Goal: Find contact information: Find contact information

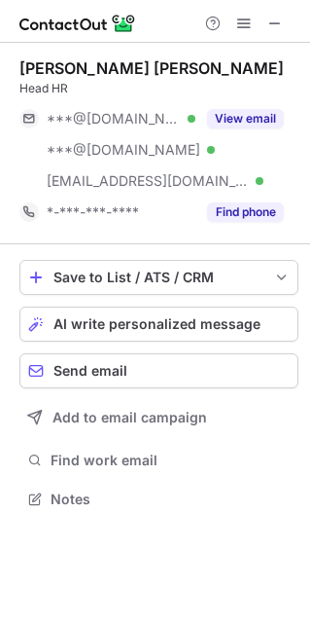
scroll to position [484, 310]
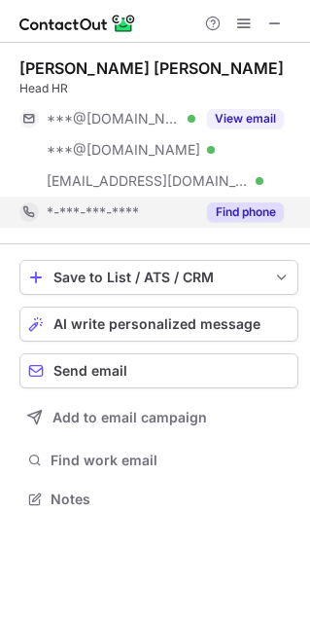
click at [250, 208] on button "Find phone" at bounding box center [245, 211] width 77 height 19
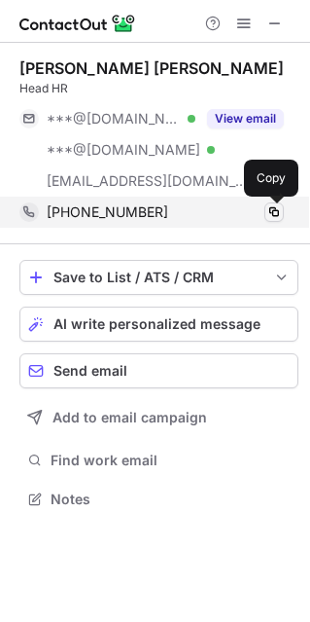
click at [277, 215] on span at bounding box center [275, 212] width 16 height 16
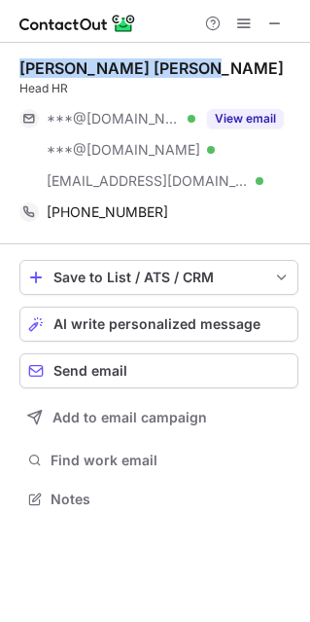
drag, startPoint x: 64, startPoint y: 67, endPoint x: 189, endPoint y: 63, distance: 124.6
click at [189, 63] on div "Narendra Pratap Singh" at bounding box center [151, 67] width 265 height 19
copy div "Narendra Pratap Singh"
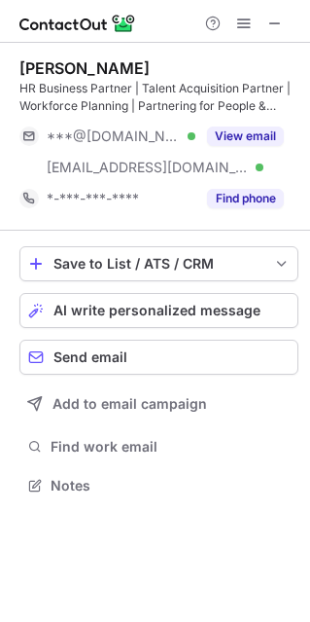
scroll to position [471, 310]
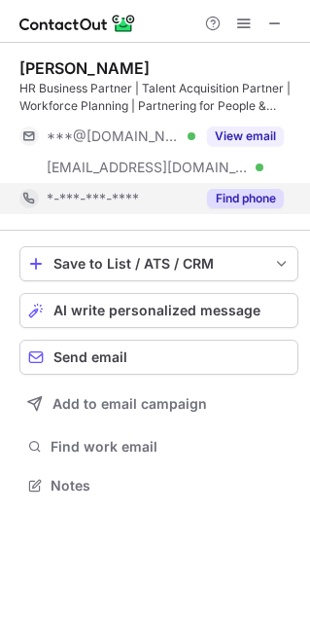
click at [262, 203] on button "Find phone" at bounding box center [245, 198] width 77 height 19
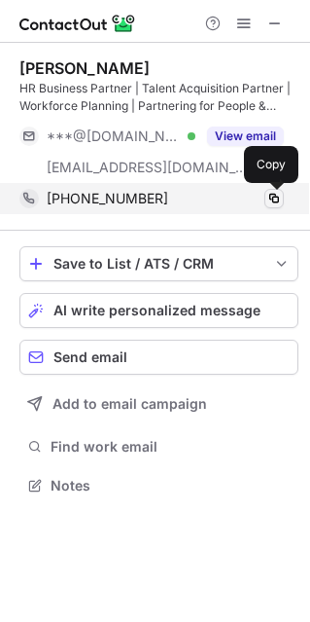
click at [275, 201] on span at bounding box center [275, 199] width 16 height 16
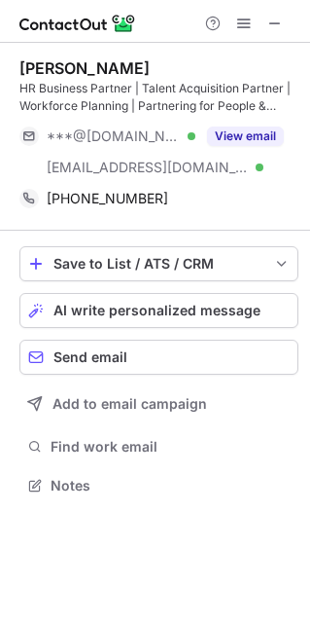
drag, startPoint x: 24, startPoint y: 66, endPoint x: 163, endPoint y: 58, distance: 139.3
click at [163, 58] on div "Shekhar Awasthi" at bounding box center [158, 67] width 279 height 19
drag, startPoint x: 13, startPoint y: 65, endPoint x: 152, endPoint y: 66, distance: 139.1
click at [152, 66] on div "Shekhar Awasthi HR Business Partner | Talent Acquisition Partner | Workforce Pl…" at bounding box center [155, 279] width 310 height 472
copy div "Shekhar Awasthi"
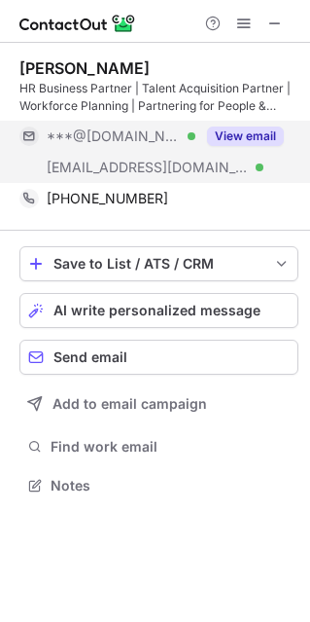
click at [237, 135] on button "View email" at bounding box center [245, 135] width 77 height 19
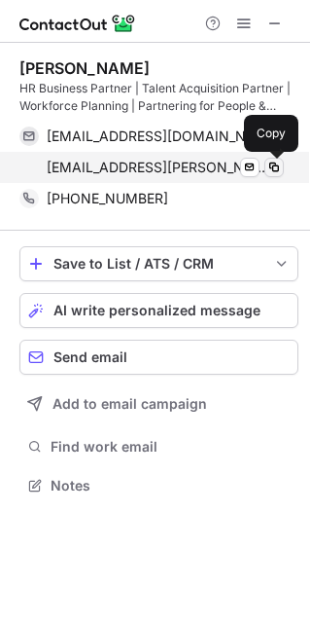
click at [278, 171] on span at bounding box center [275, 168] width 16 height 16
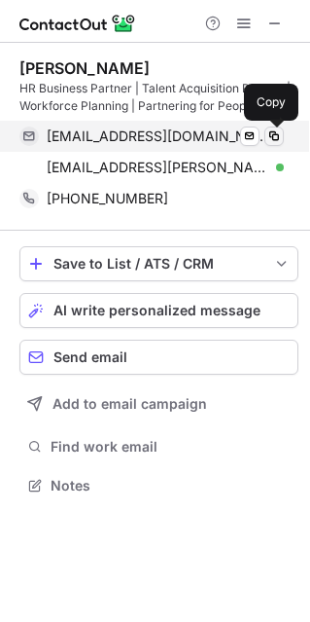
click at [273, 142] on span at bounding box center [275, 136] width 16 height 16
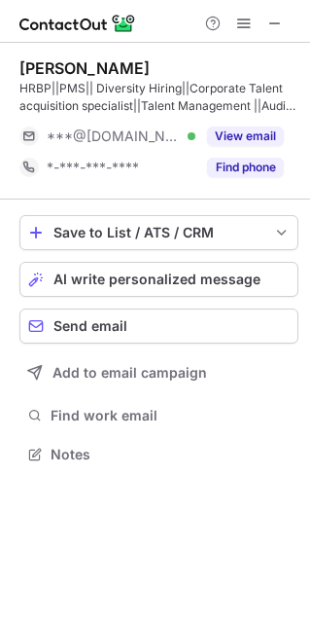
scroll to position [440, 310]
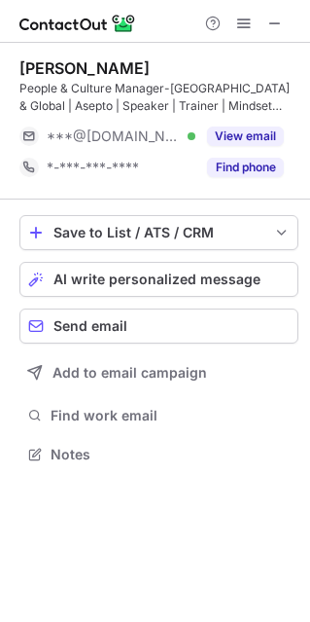
scroll to position [440, 310]
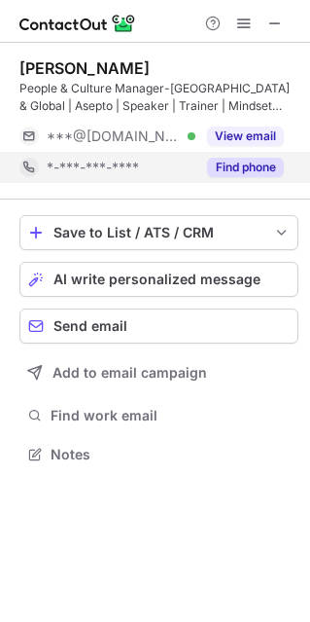
click at [265, 163] on button "Find phone" at bounding box center [245, 167] width 77 height 19
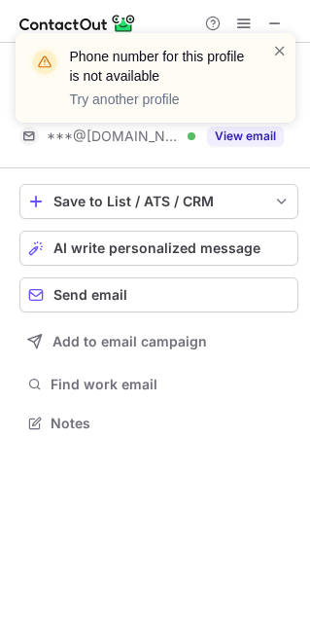
scroll to position [409, 310]
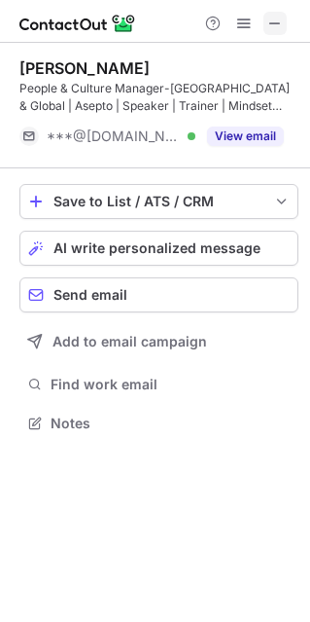
click at [277, 21] on span at bounding box center [276, 24] width 16 height 16
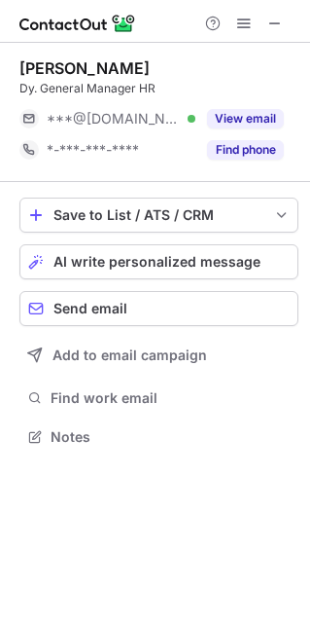
scroll to position [422, 310]
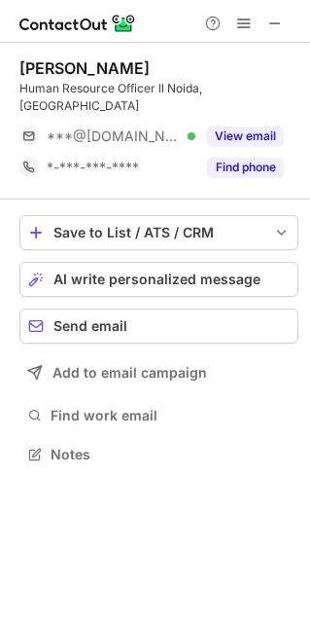
scroll to position [422, 310]
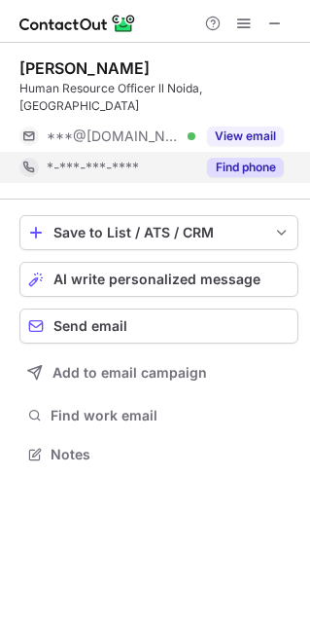
click at [247, 158] on button "Find phone" at bounding box center [245, 167] width 77 height 19
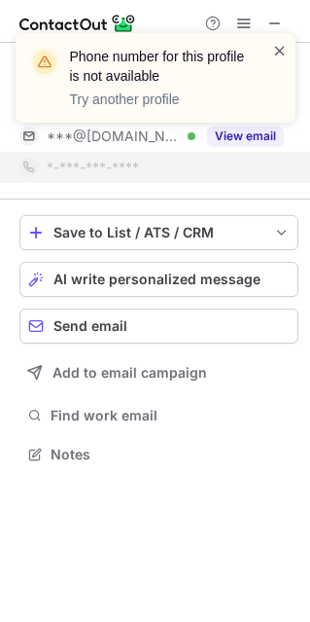
click at [281, 43] on span at bounding box center [280, 50] width 16 height 19
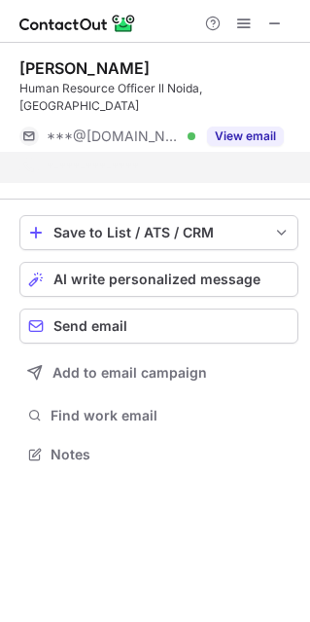
scroll to position [391, 310]
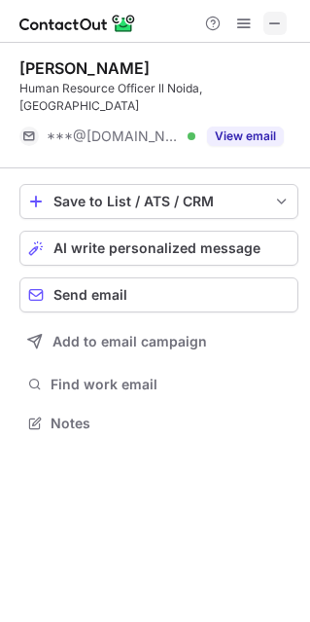
click at [273, 22] on span at bounding box center [276, 24] width 16 height 16
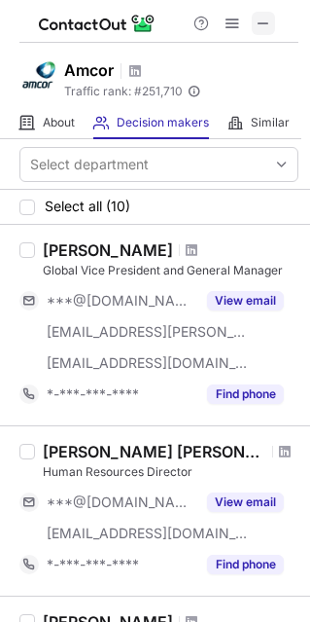
click at [268, 18] on span at bounding box center [264, 24] width 16 height 16
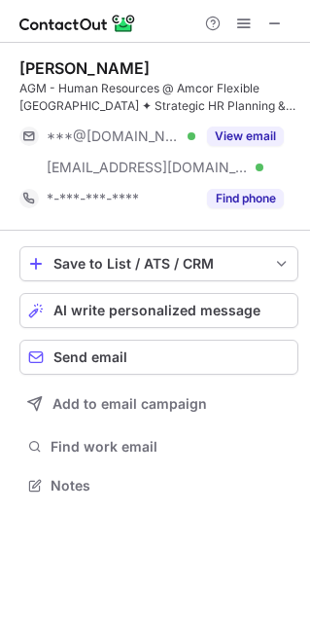
scroll to position [471, 310]
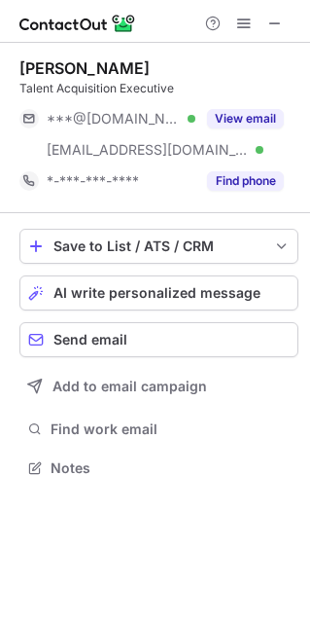
scroll to position [453, 310]
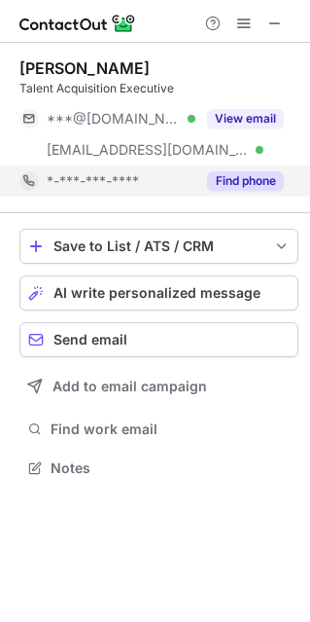
click at [258, 181] on button "Find phone" at bounding box center [245, 180] width 77 height 19
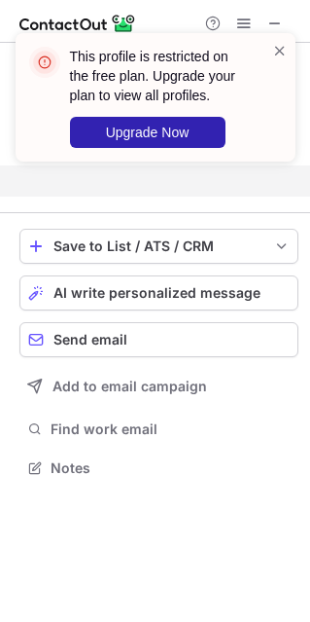
scroll to position [422, 310]
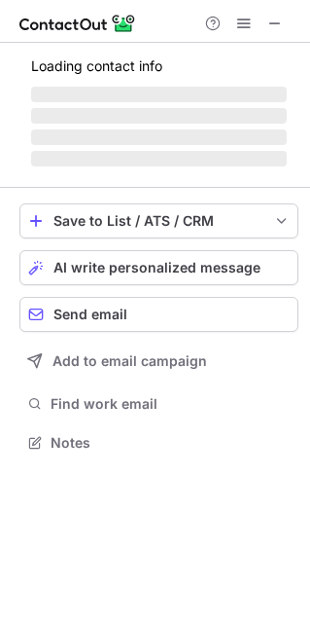
scroll to position [453, 310]
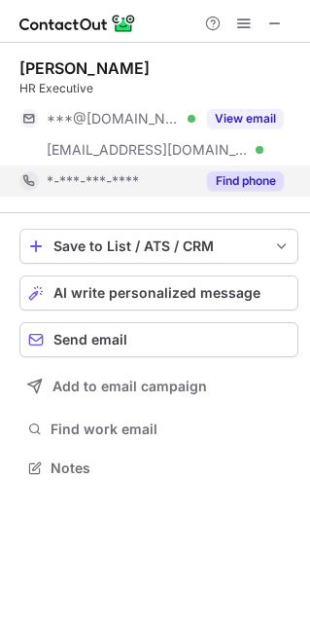
click at [253, 188] on button "Find phone" at bounding box center [245, 180] width 77 height 19
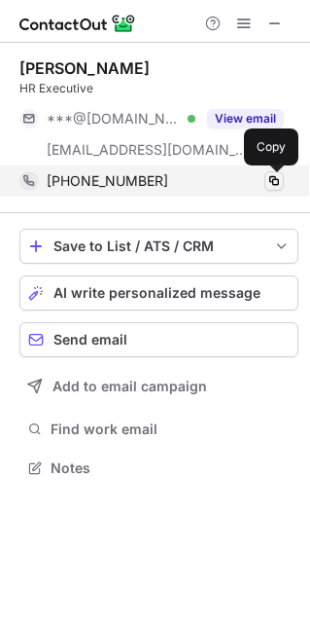
click at [277, 179] on span at bounding box center [275, 181] width 16 height 16
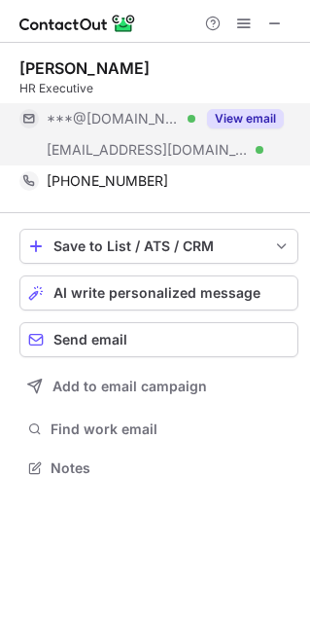
click at [268, 107] on div "View email" at bounding box center [240, 118] width 89 height 31
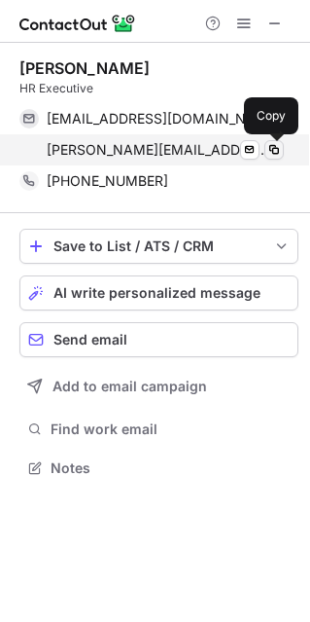
click at [279, 152] on span at bounding box center [275, 150] width 16 height 16
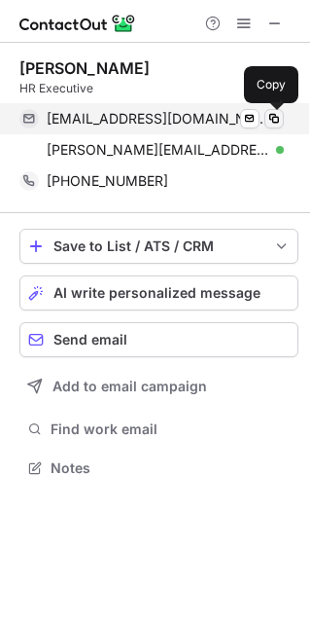
click at [279, 125] on span at bounding box center [275, 119] width 16 height 16
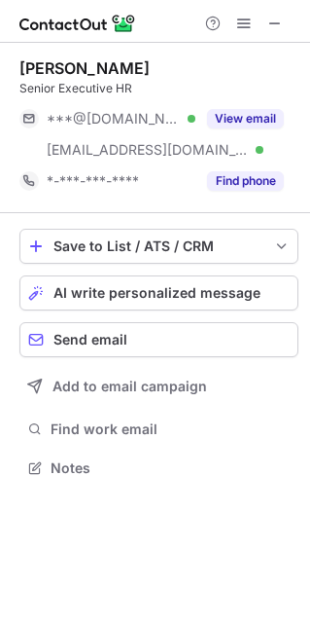
scroll to position [453, 310]
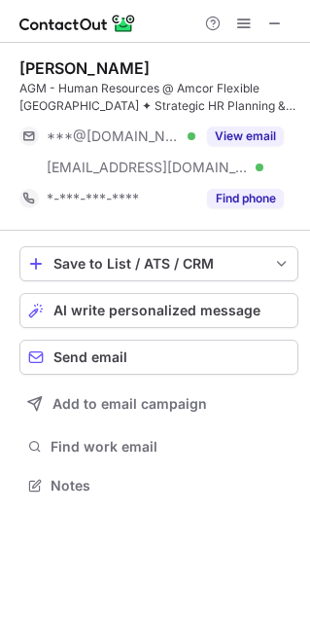
scroll to position [471, 310]
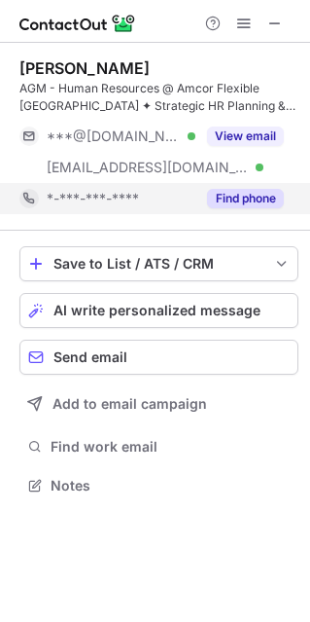
click at [252, 193] on button "Find phone" at bounding box center [245, 198] width 77 height 19
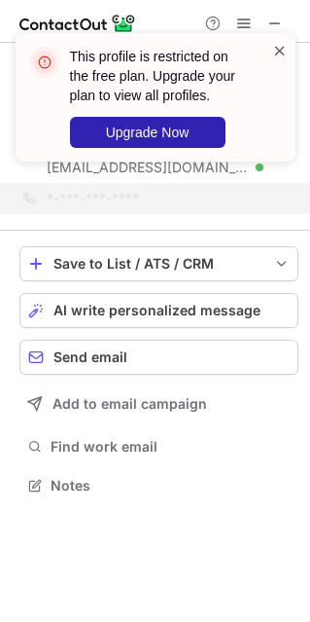
click at [279, 51] on span at bounding box center [280, 50] width 16 height 19
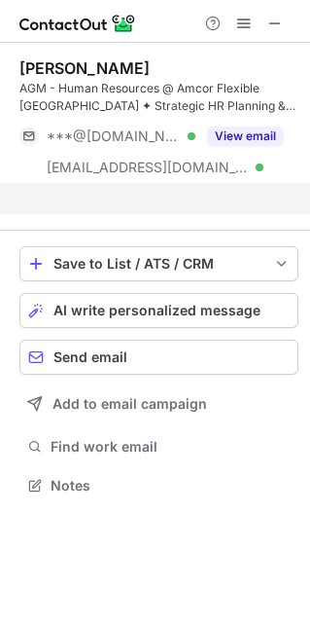
scroll to position [440, 310]
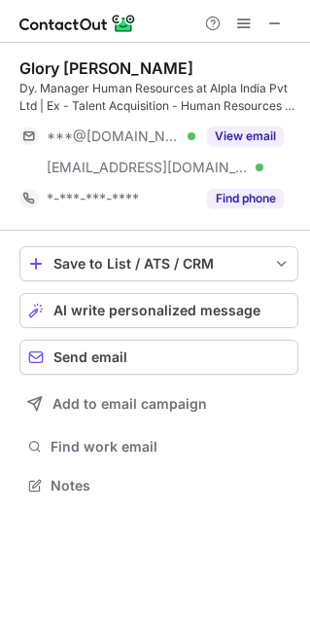
scroll to position [471, 310]
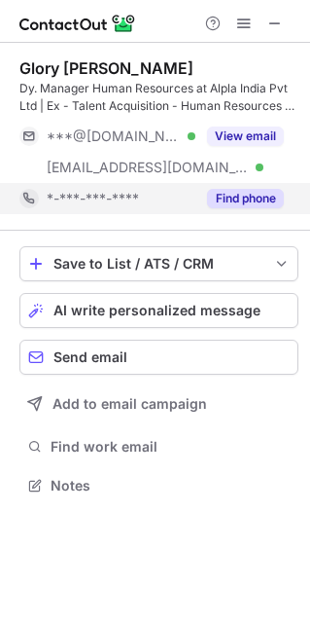
click at [248, 194] on button "Find phone" at bounding box center [245, 198] width 77 height 19
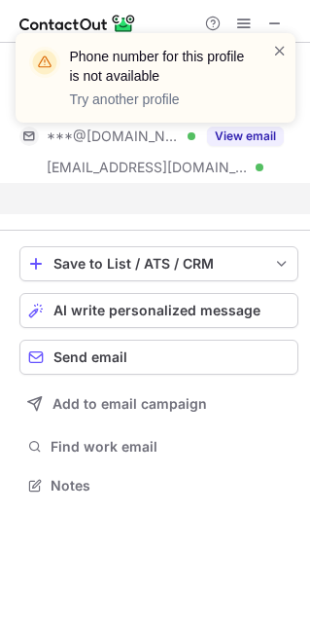
scroll to position [440, 310]
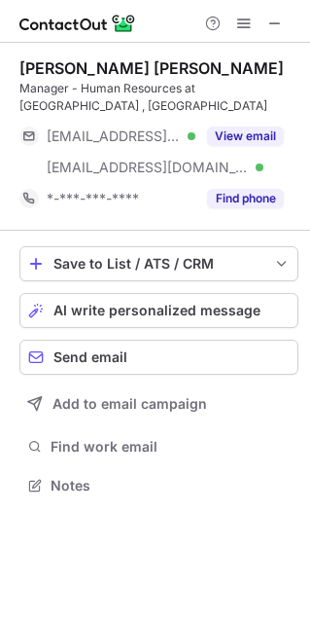
scroll to position [453, 310]
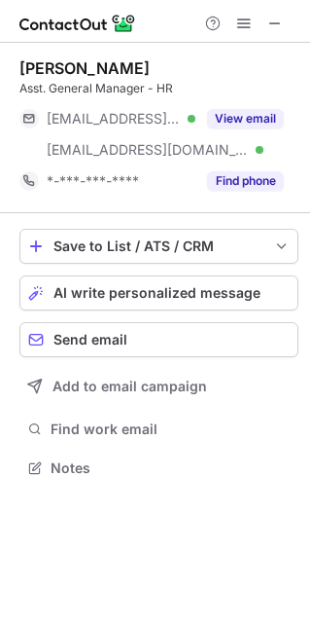
scroll to position [453, 310]
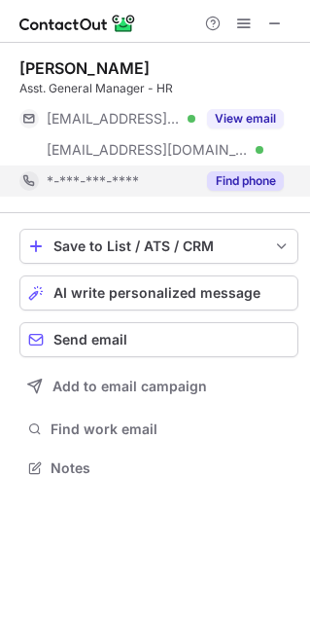
click at [239, 175] on button "Find phone" at bounding box center [245, 180] width 77 height 19
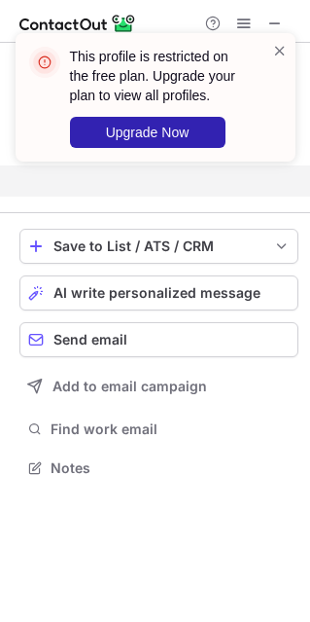
scroll to position [422, 310]
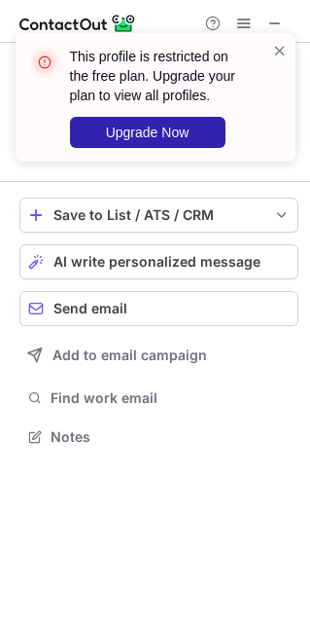
click at [279, 27] on div "This profile is restricted on the free plan. Upgrade your plan to view all prof…" at bounding box center [155, 105] width 311 height 183
click at [275, 23] on div "This profile is restricted on the free plan. Upgrade your plan to view all prof…" at bounding box center [155, 105] width 311 height 183
click at [275, 29] on div "This profile is restricted on the free plan. Upgrade your plan to view all prof…" at bounding box center [155, 105] width 311 height 183
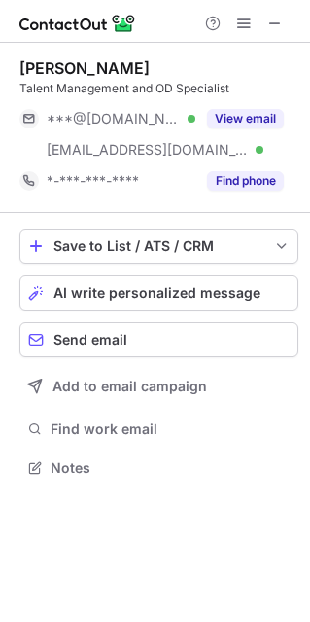
scroll to position [453, 310]
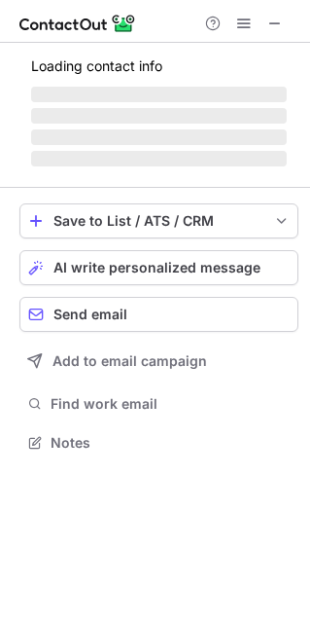
scroll to position [440, 310]
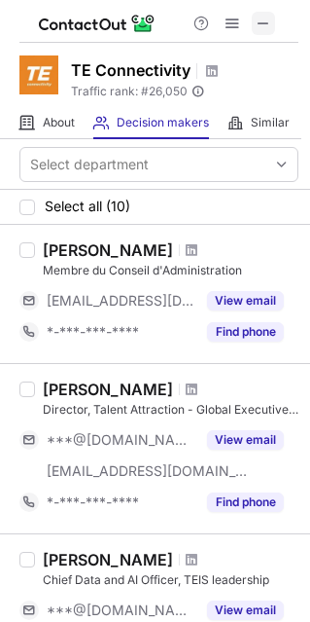
click at [266, 24] on span at bounding box center [264, 24] width 16 height 16
